Goal: Information Seeking & Learning: Learn about a topic

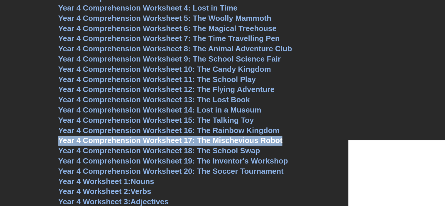
scroll to position [2152, 0]
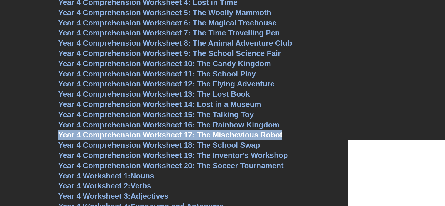
click at [205, 143] on span "Year 4 Comprehension Worksheet 18: The School Swap" at bounding box center [159, 145] width 202 height 9
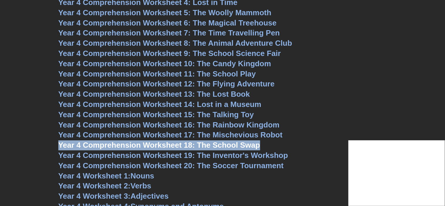
click at [177, 113] on span "Year 4 Comprehension Worksheet 15: The Talking Toy" at bounding box center [156, 114] width 196 height 9
click at [199, 124] on span "Year 4 Comprehension Worksheet 16: The Rainbow Kingdom" at bounding box center [169, 125] width 222 height 9
click at [183, 135] on span "Year 4 Comprehension Worksheet 17: The Mischevious Robot" at bounding box center [170, 135] width 225 height 9
click at [173, 146] on span "Year 4 Comprehension Worksheet 18: The School Swap" at bounding box center [159, 145] width 202 height 9
click at [185, 110] on span "Year 4 Comprehension Worksheet 15: The Talking Toy" at bounding box center [156, 114] width 196 height 9
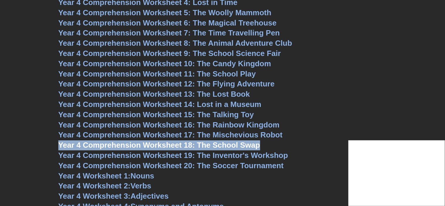
click at [193, 126] on span "Year 4 Comprehension Worksheet 16: The Rainbow Kingdom" at bounding box center [169, 125] width 222 height 9
click at [200, 135] on span "Year 4 Comprehension Worksheet 17: The Mischevious Robot" at bounding box center [170, 135] width 225 height 9
click at [224, 147] on span "Year 4 Comprehension Worksheet 18: The School Swap" at bounding box center [159, 145] width 202 height 9
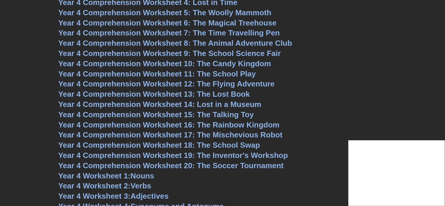
click at [316, 112] on h3 "Year 4 Comprehension Worksheet 15: The Talking Toy" at bounding box center [222, 115] width 329 height 10
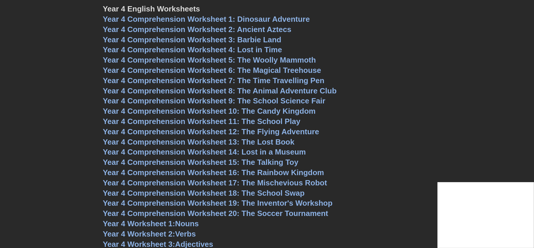
scroll to position [2103, 0]
